Goal: Task Accomplishment & Management: Manage account settings

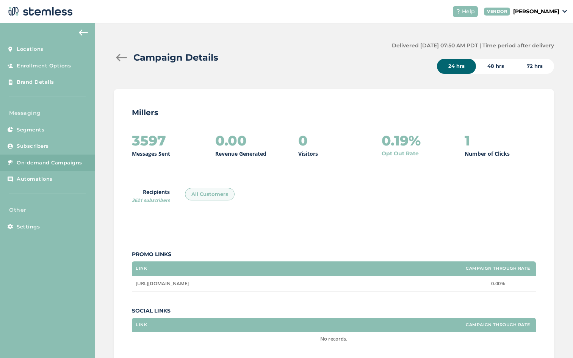
scroll to position [109, 0]
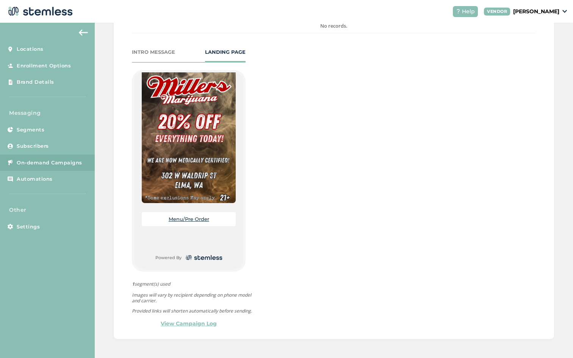
click at [56, 119] on div "Messaging Segments Subscribers On-demand Campaigns Automations" at bounding box center [47, 151] width 95 height 85
click at [37, 47] on span "Locations" at bounding box center [30, 49] width 27 height 8
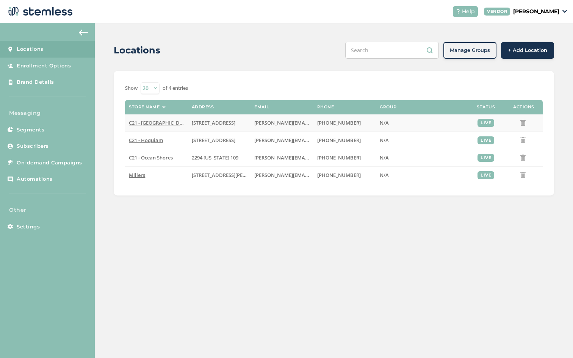
click at [144, 121] on span "C21 - [GEOGRAPHIC_DATA]" at bounding box center [160, 122] width 62 height 7
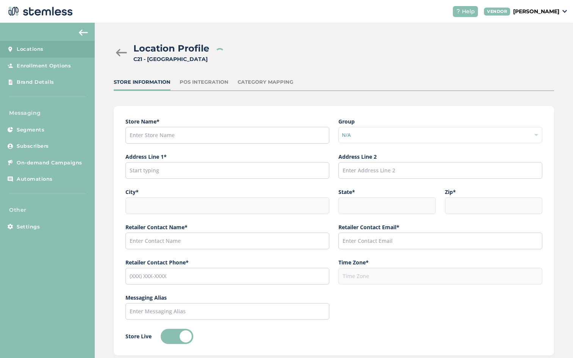
type input "C21 - [GEOGRAPHIC_DATA]"
type input "[STREET_ADDRESS]"
type input "[GEOGRAPHIC_DATA]"
type input "WA"
type input "98520"
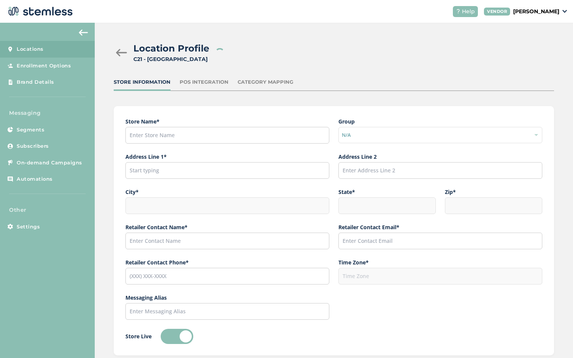
type input "[PERSON_NAME]"
type input "[PERSON_NAME][EMAIL_ADDRESS][DOMAIN_NAME]"
type input "[PHONE_NUMBER]"
type input "America/Los_Angeles"
type input "C21 - [GEOGRAPHIC_DATA]"
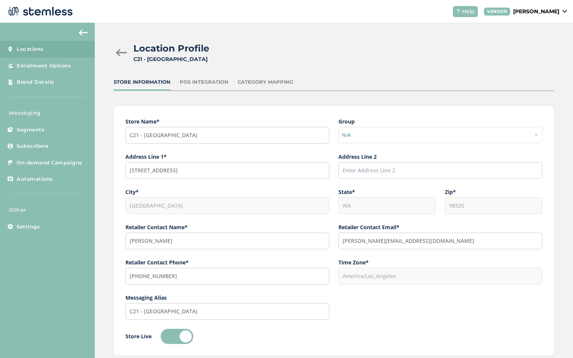
click at [85, 31] on img at bounding box center [83, 33] width 9 height 6
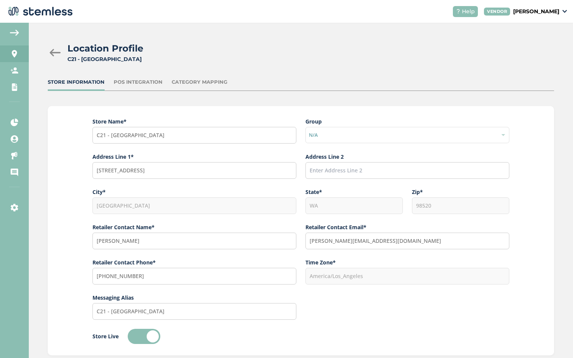
click at [17, 31] on img at bounding box center [14, 33] width 9 height 6
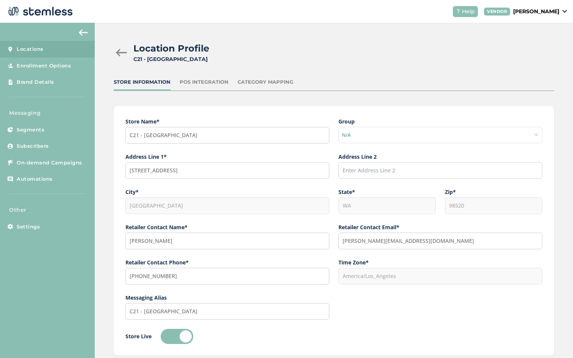
click at [34, 6] on img at bounding box center [39, 11] width 67 height 15
